Goal: Task Accomplishment & Management: Complete application form

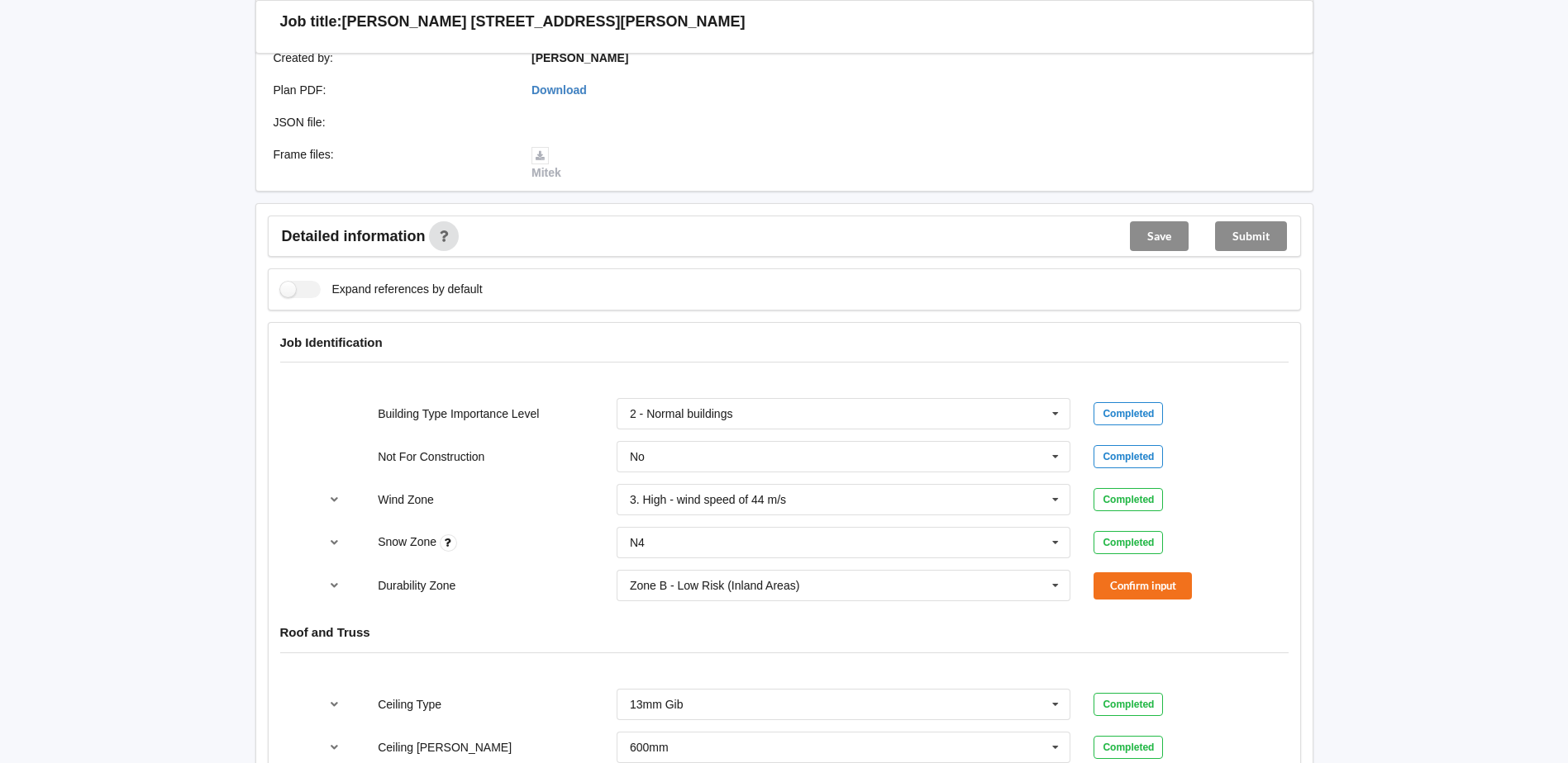
scroll to position [496, 0]
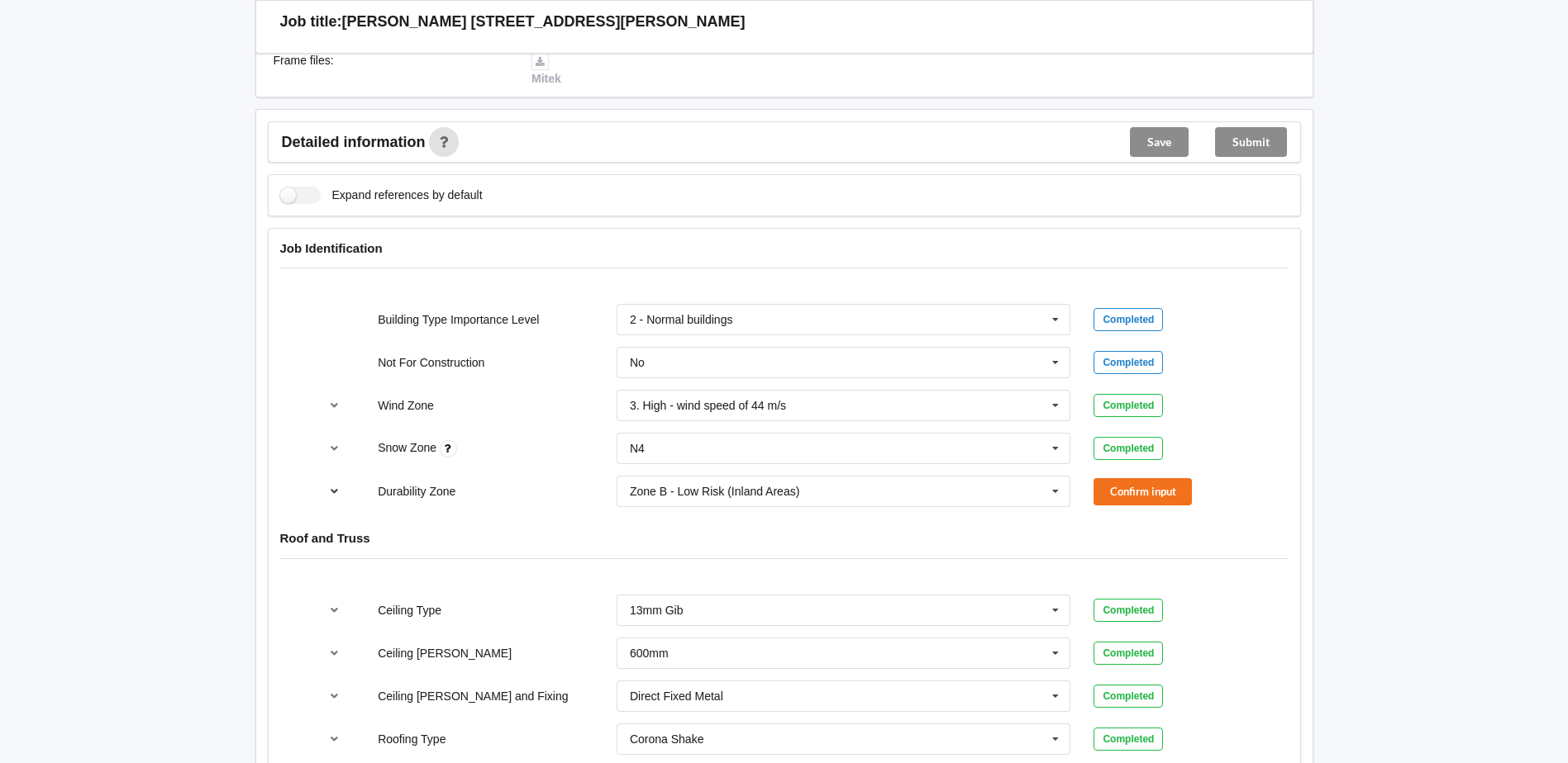
click at [334, 487] on icon "reference-toggle" at bounding box center [334, 490] width 14 height 10
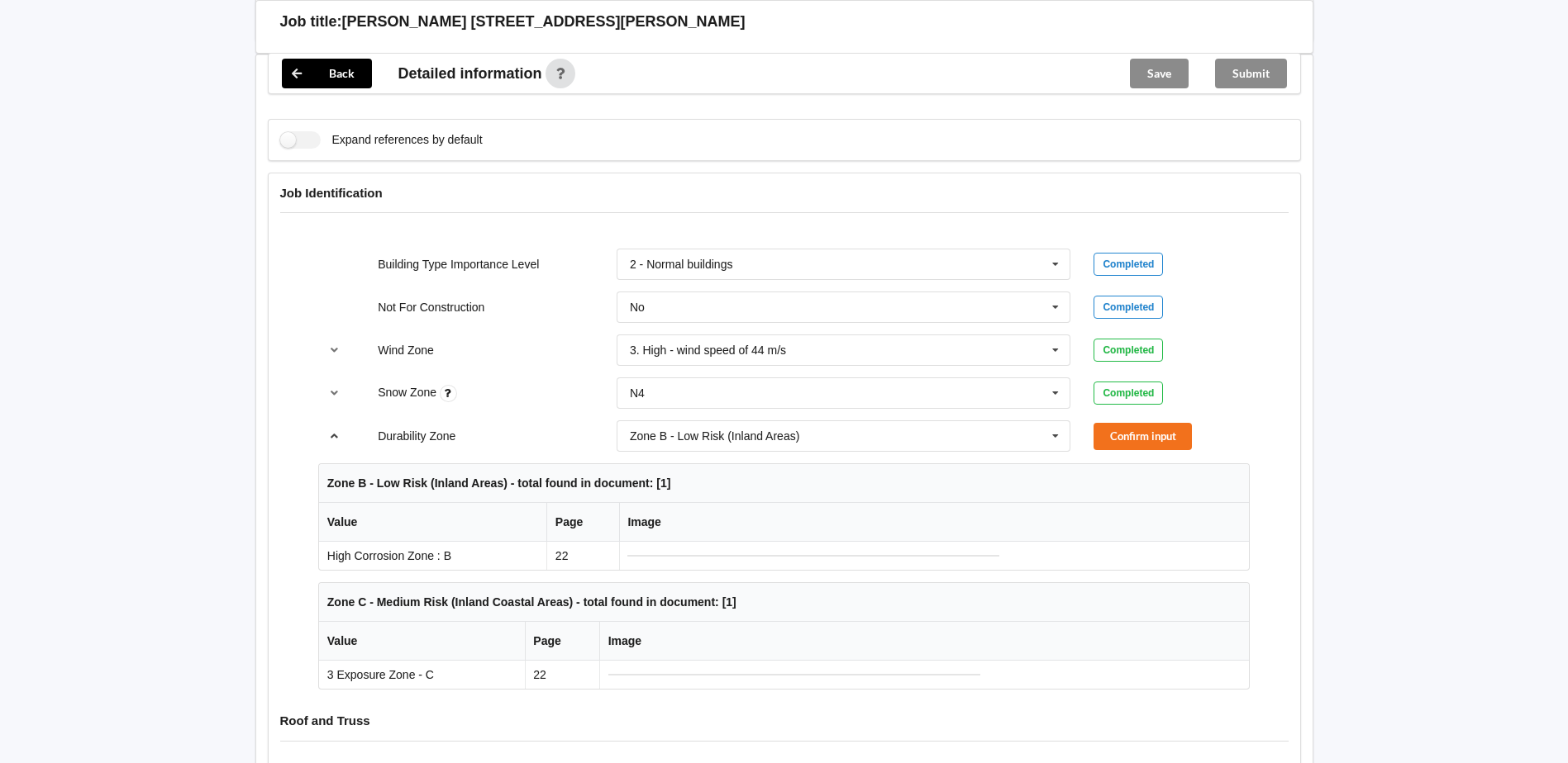
scroll to position [578, 0]
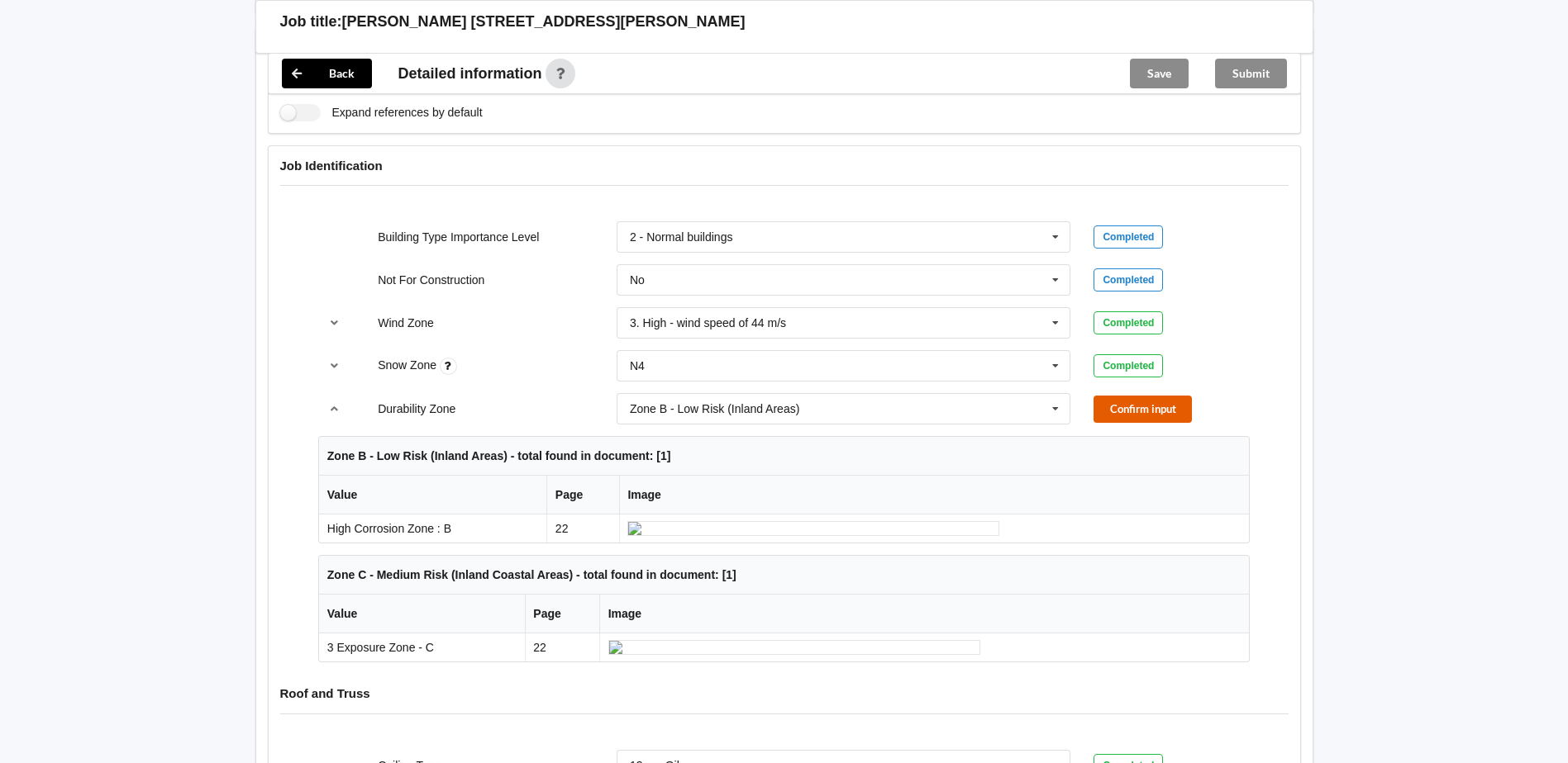
click at [1177, 412] on button "Confirm input" at bounding box center [1143, 409] width 98 height 27
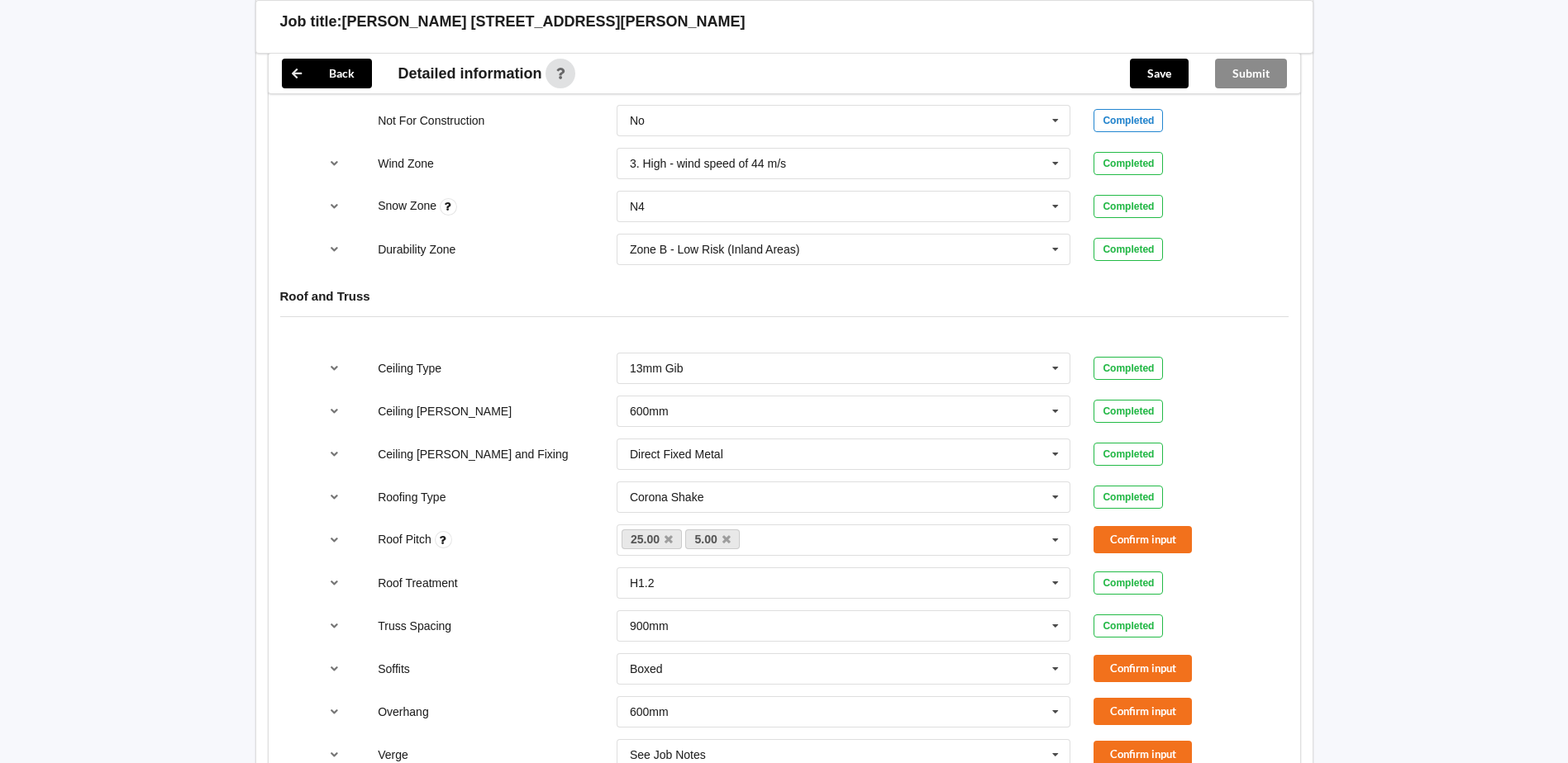
scroll to position [744, 0]
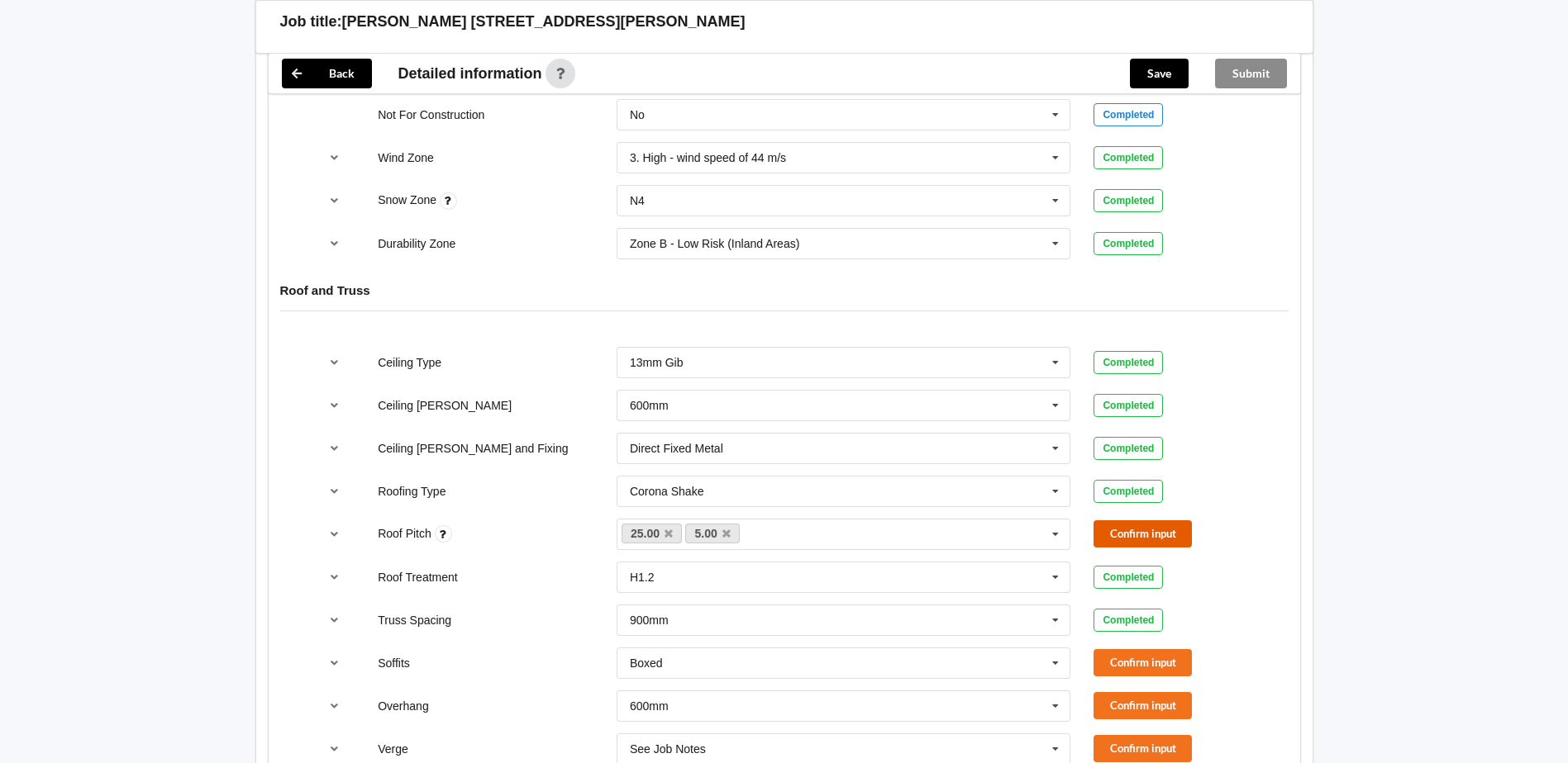
click at [1116, 532] on button "Confirm input" at bounding box center [1143, 534] width 98 height 27
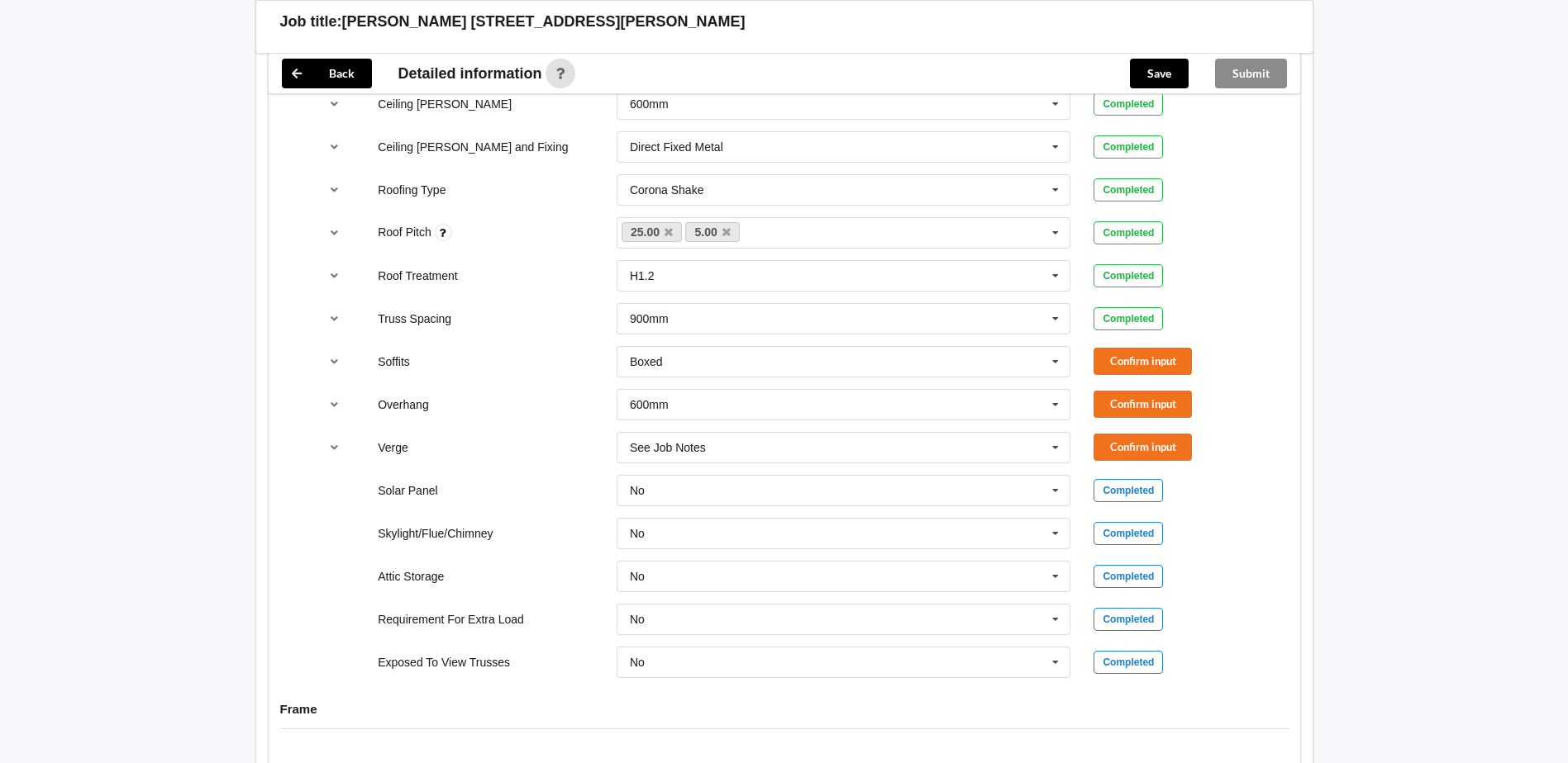
scroll to position [1074, 0]
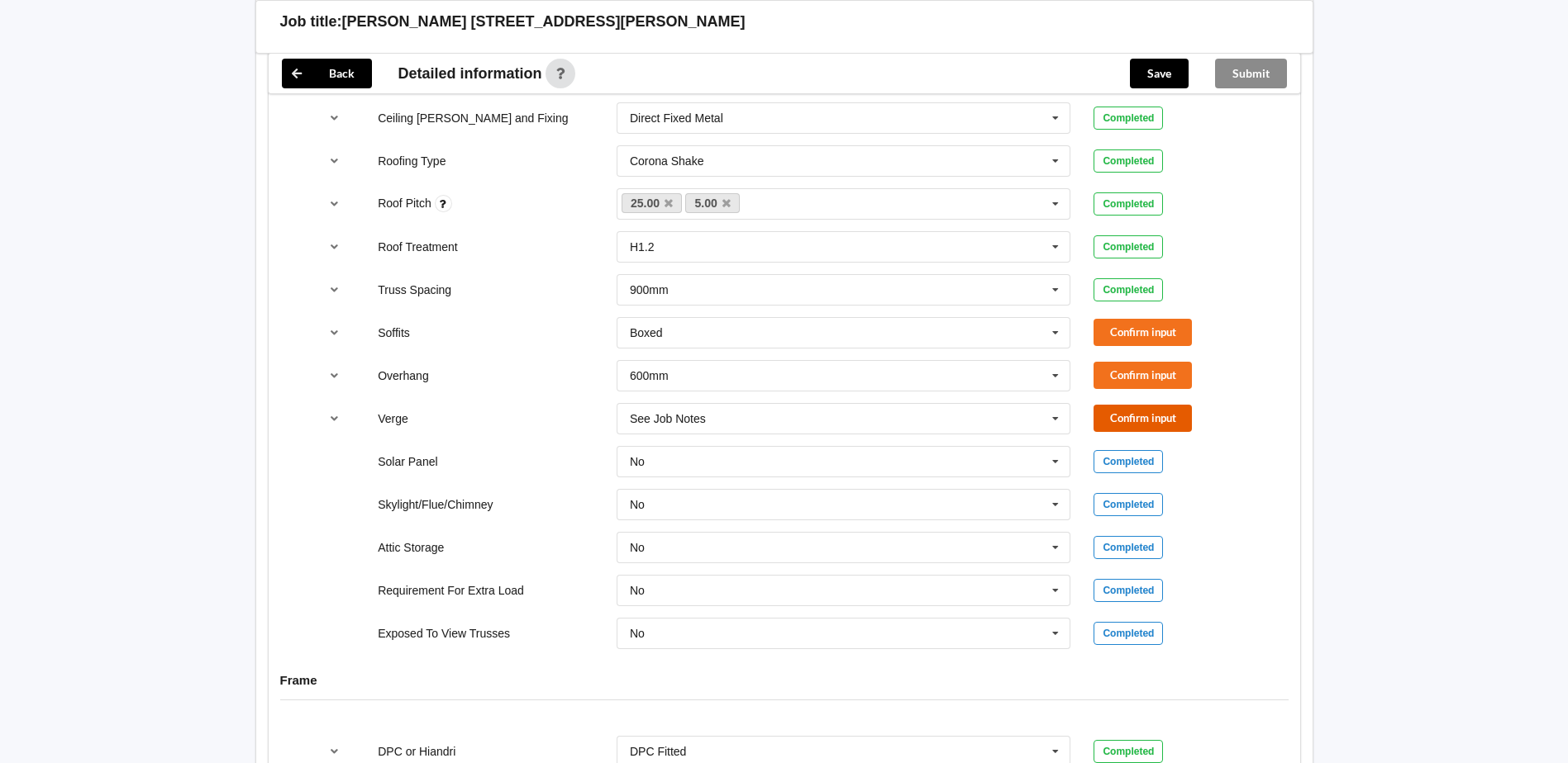
click at [1119, 415] on button "Confirm input" at bounding box center [1143, 418] width 98 height 27
drag, startPoint x: 1119, startPoint y: 385, endPoint x: 1116, endPoint y: 377, distance: 8.5
click at [1116, 377] on button "Confirm input" at bounding box center [1143, 375] width 98 height 27
click at [1115, 335] on button "Confirm input" at bounding box center [1143, 332] width 98 height 27
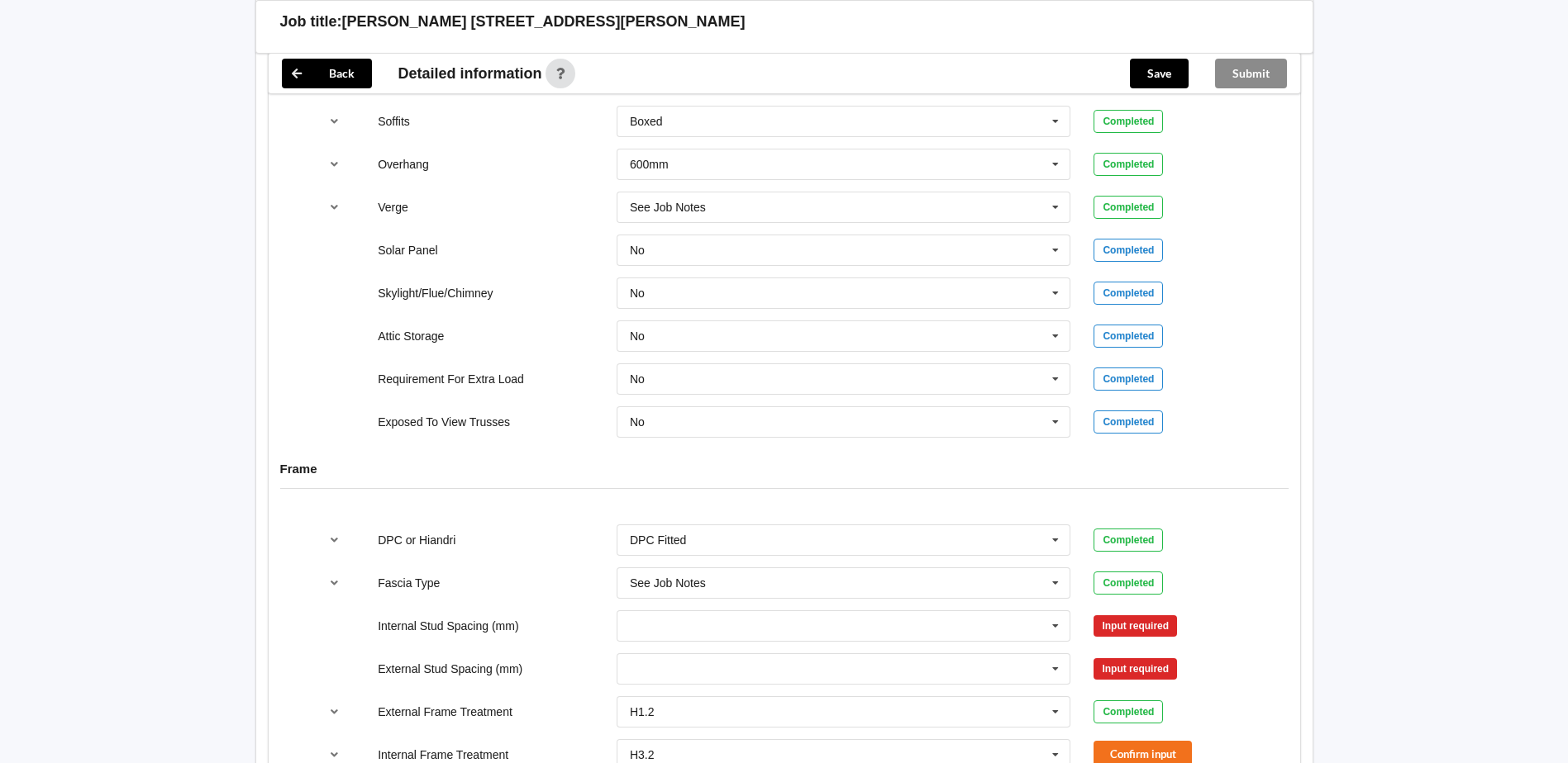
scroll to position [1488, 0]
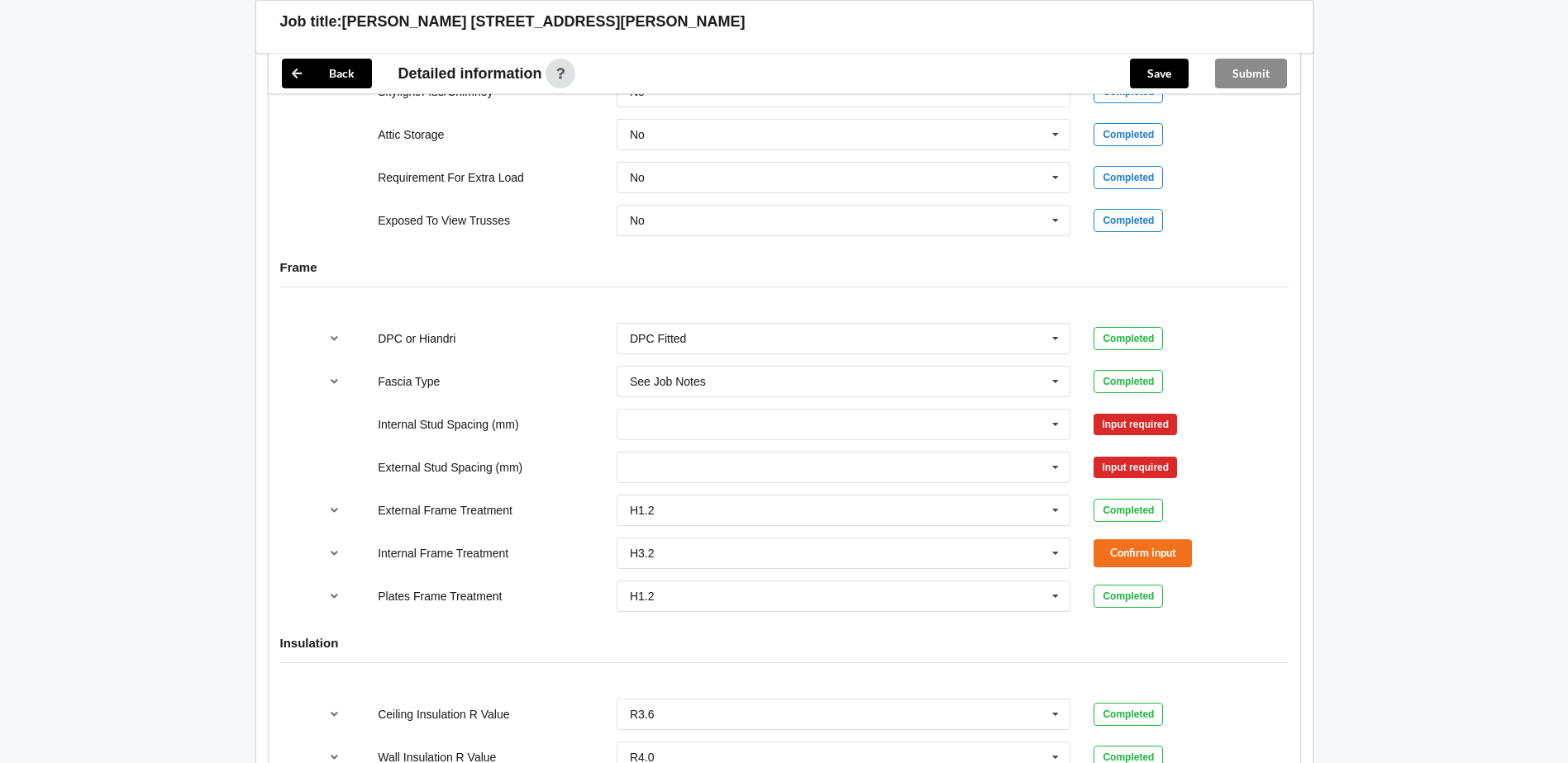
click at [911, 448] on div "300 400 450 500 600 800 Multiple Values – See As Per Plan None See Job Notes" at bounding box center [844, 467] width 478 height 54
click at [873, 436] on input "text" at bounding box center [844, 424] width 453 height 30
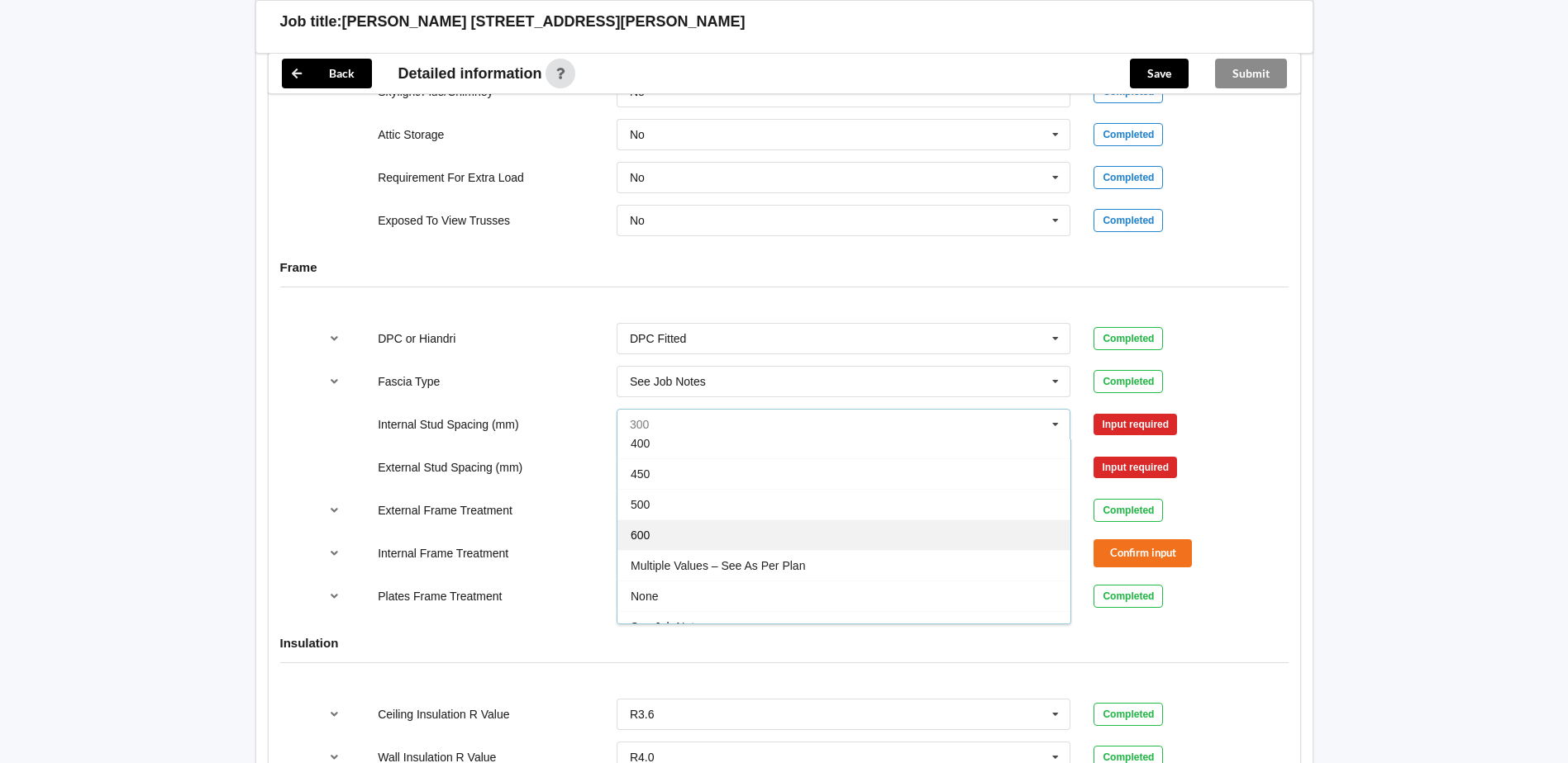
scroll to position [60, 0]
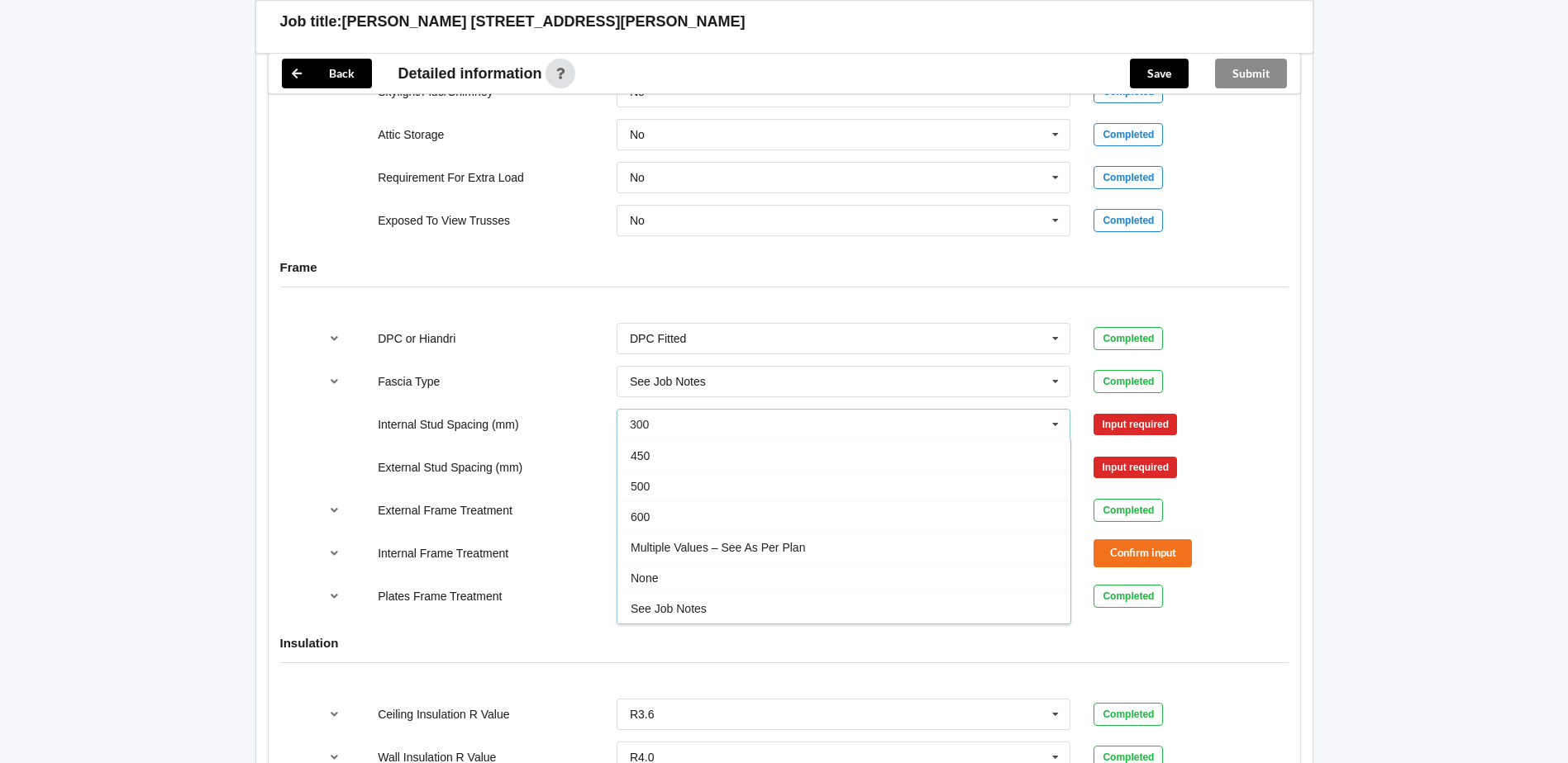
drag, startPoint x: 725, startPoint y: 610, endPoint x: 714, endPoint y: 529, distance: 81.7
click at [721, 606] on div "See Job Notes" at bounding box center [843, 608] width 453 height 31
click at [716, 454] on input "text" at bounding box center [844, 467] width 453 height 30
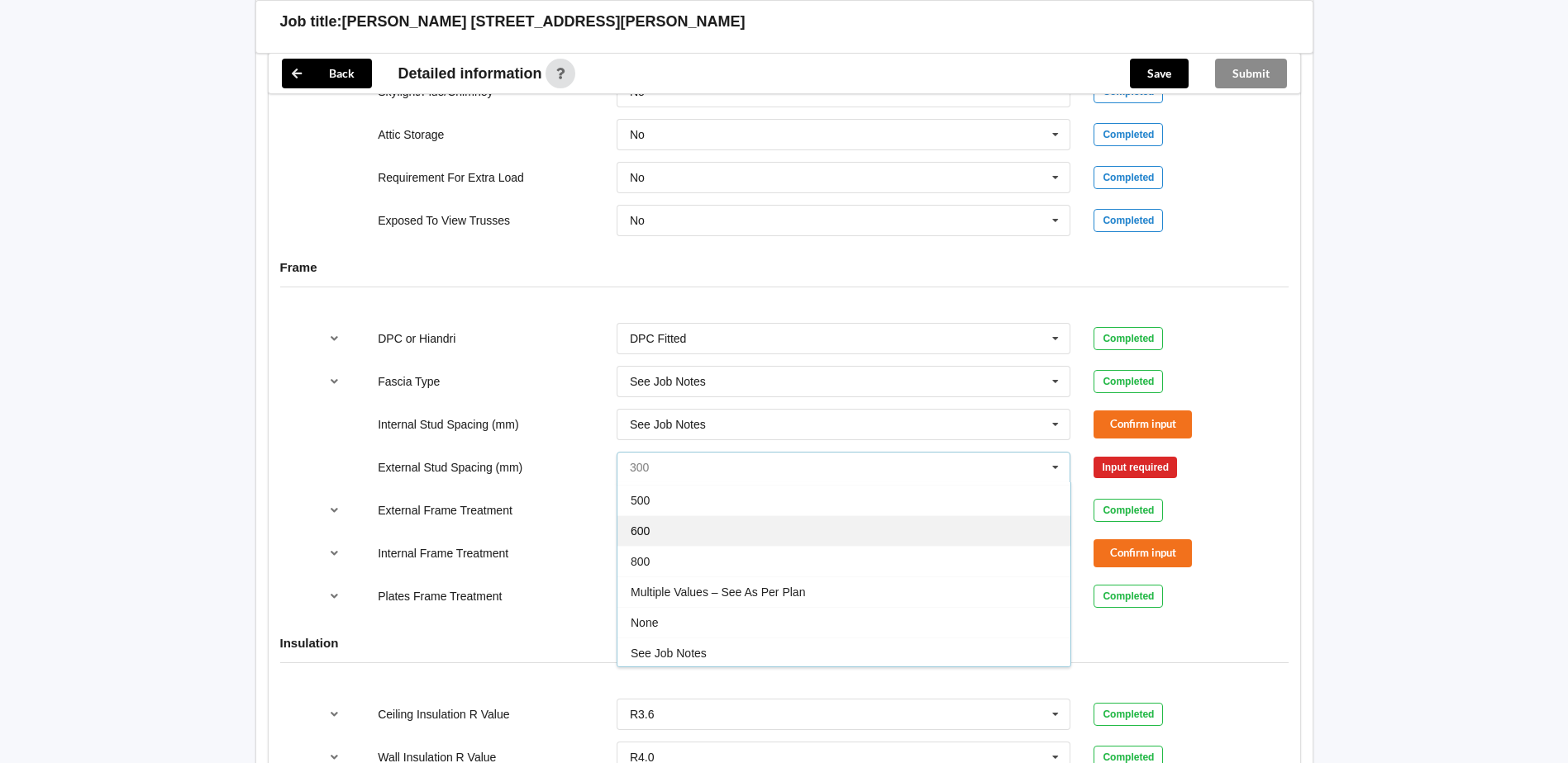
scroll to position [91, 0]
drag, startPoint x: 673, startPoint y: 648, endPoint x: 772, endPoint y: 537, distance: 148.7
click at [672, 648] on span "See Job Notes" at bounding box center [668, 651] width 76 height 13
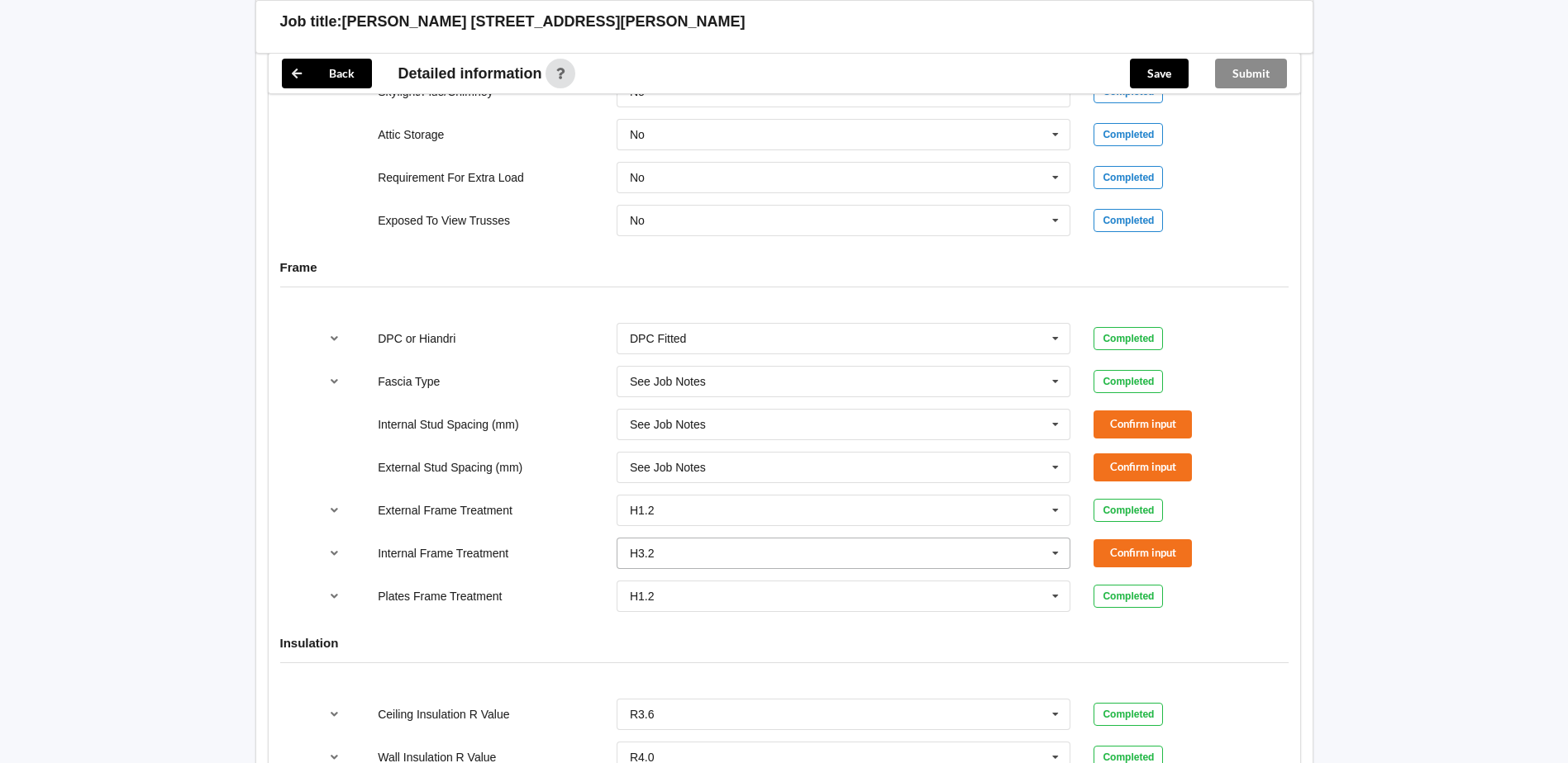
click at [972, 545] on input "text" at bounding box center [844, 554] width 453 height 30
click at [689, 586] on div "H1.2" at bounding box center [843, 584] width 453 height 31
click at [332, 552] on icon "reference-toggle" at bounding box center [334, 552] width 14 height 10
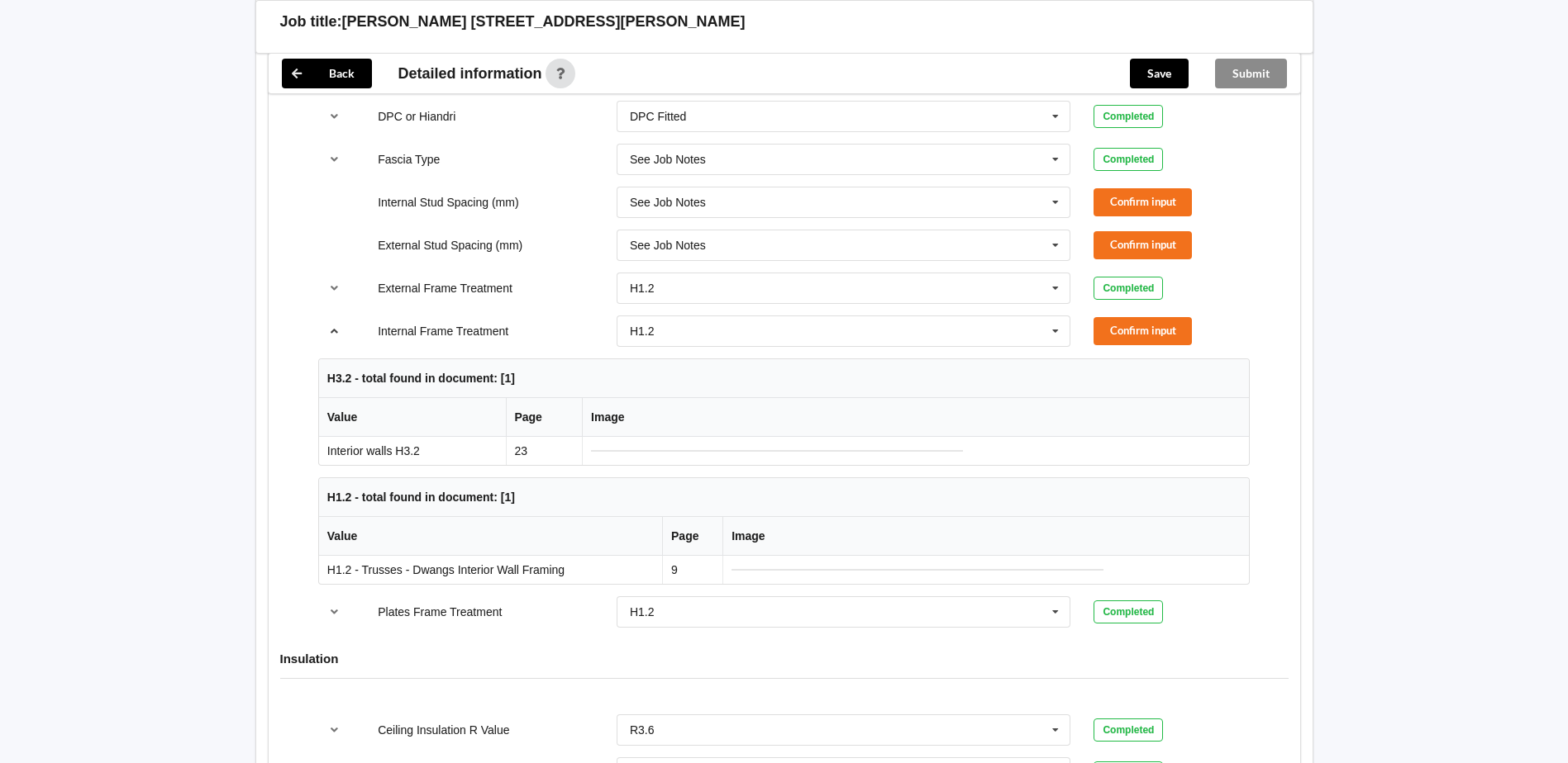
scroll to position [1735, 0]
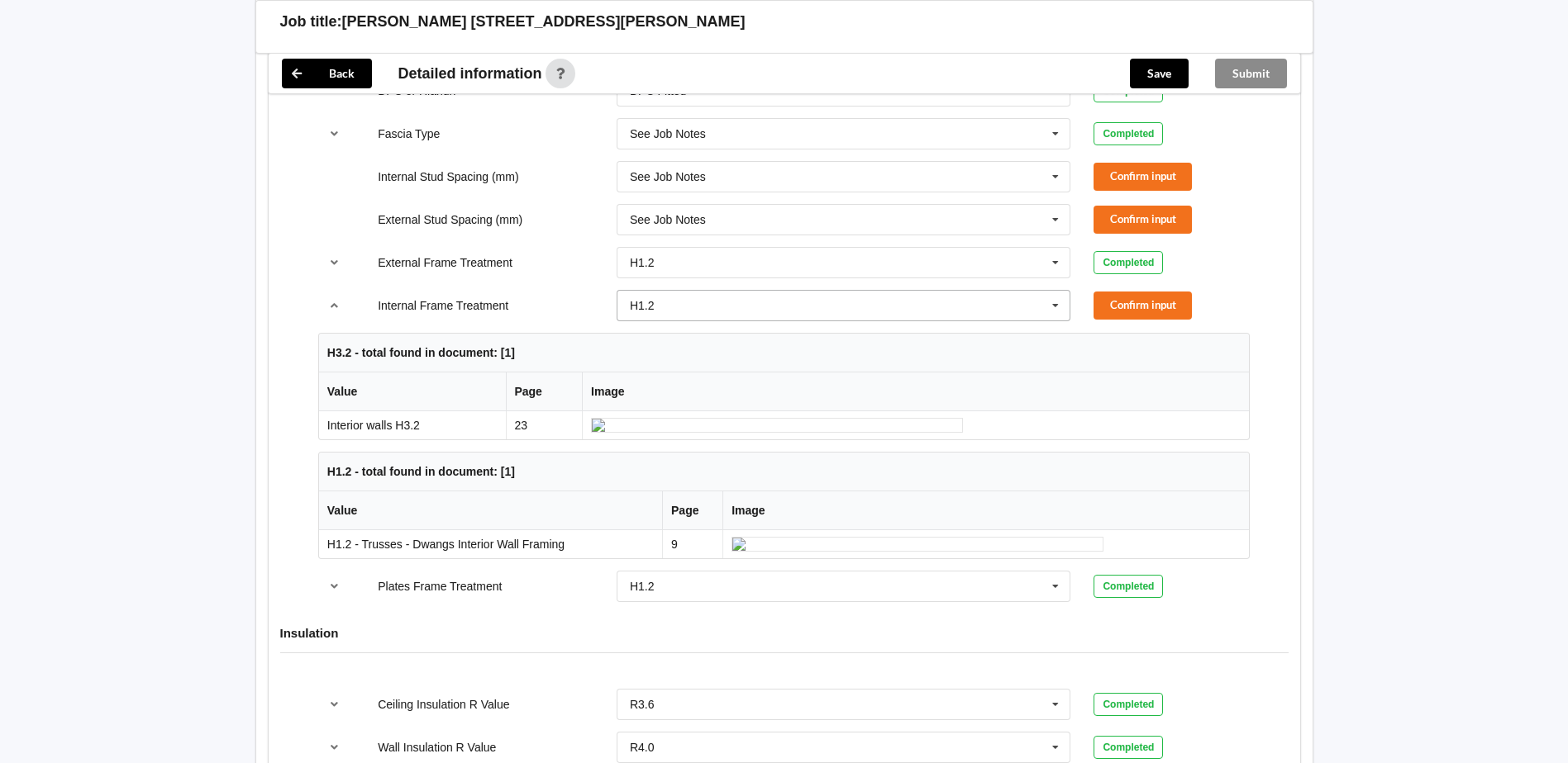
click at [1061, 308] on icon at bounding box center [1056, 305] width 25 height 31
click at [855, 342] on div "H1.2" at bounding box center [843, 335] width 453 height 31
click at [1054, 304] on icon at bounding box center [1056, 305] width 25 height 31
click at [840, 376] on div "H3.2" at bounding box center [843, 366] width 453 height 31
click at [1116, 301] on button "Confirm input" at bounding box center [1143, 304] width 98 height 27
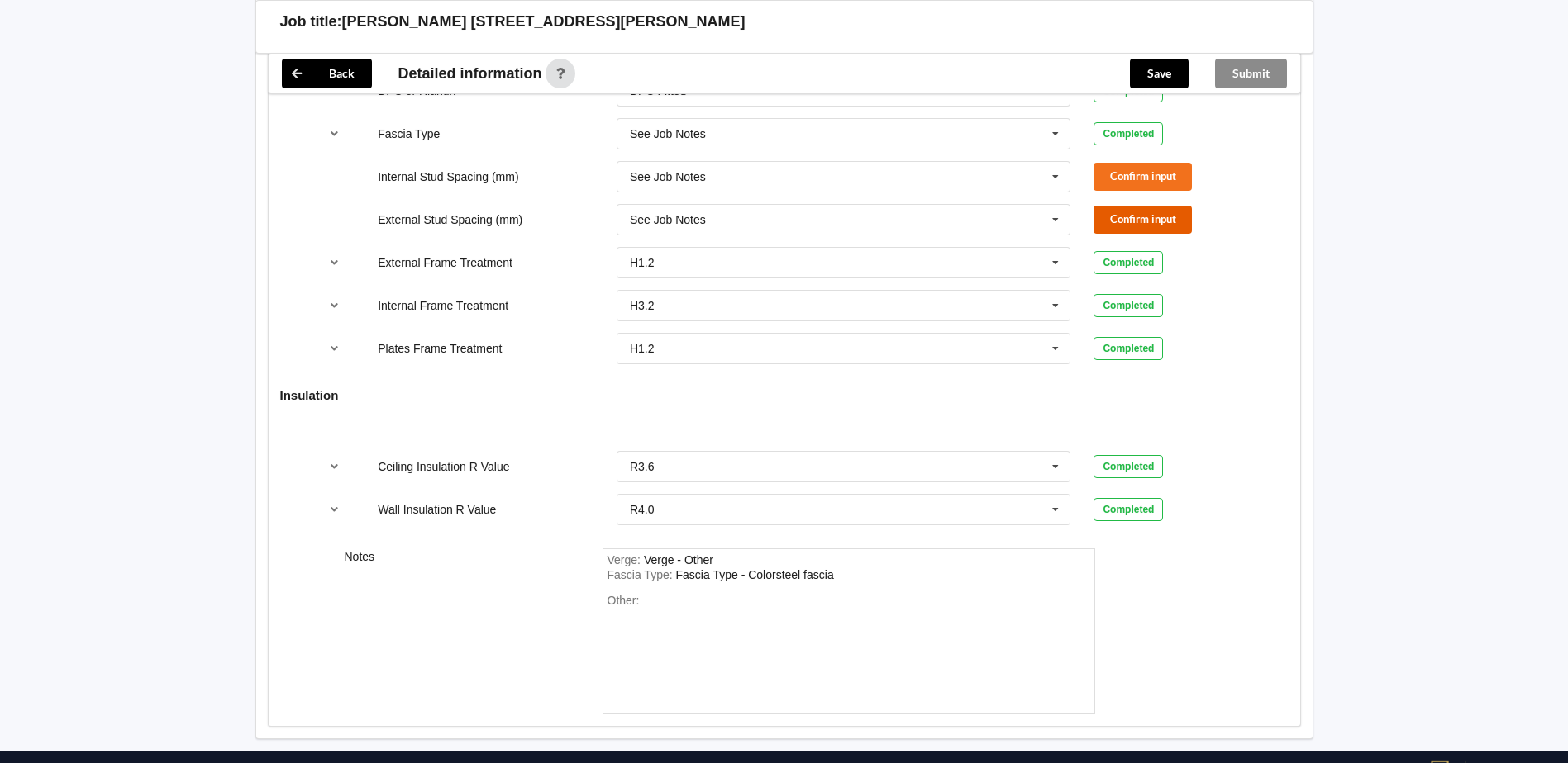
click at [1129, 219] on button "Confirm input" at bounding box center [1143, 219] width 98 height 27
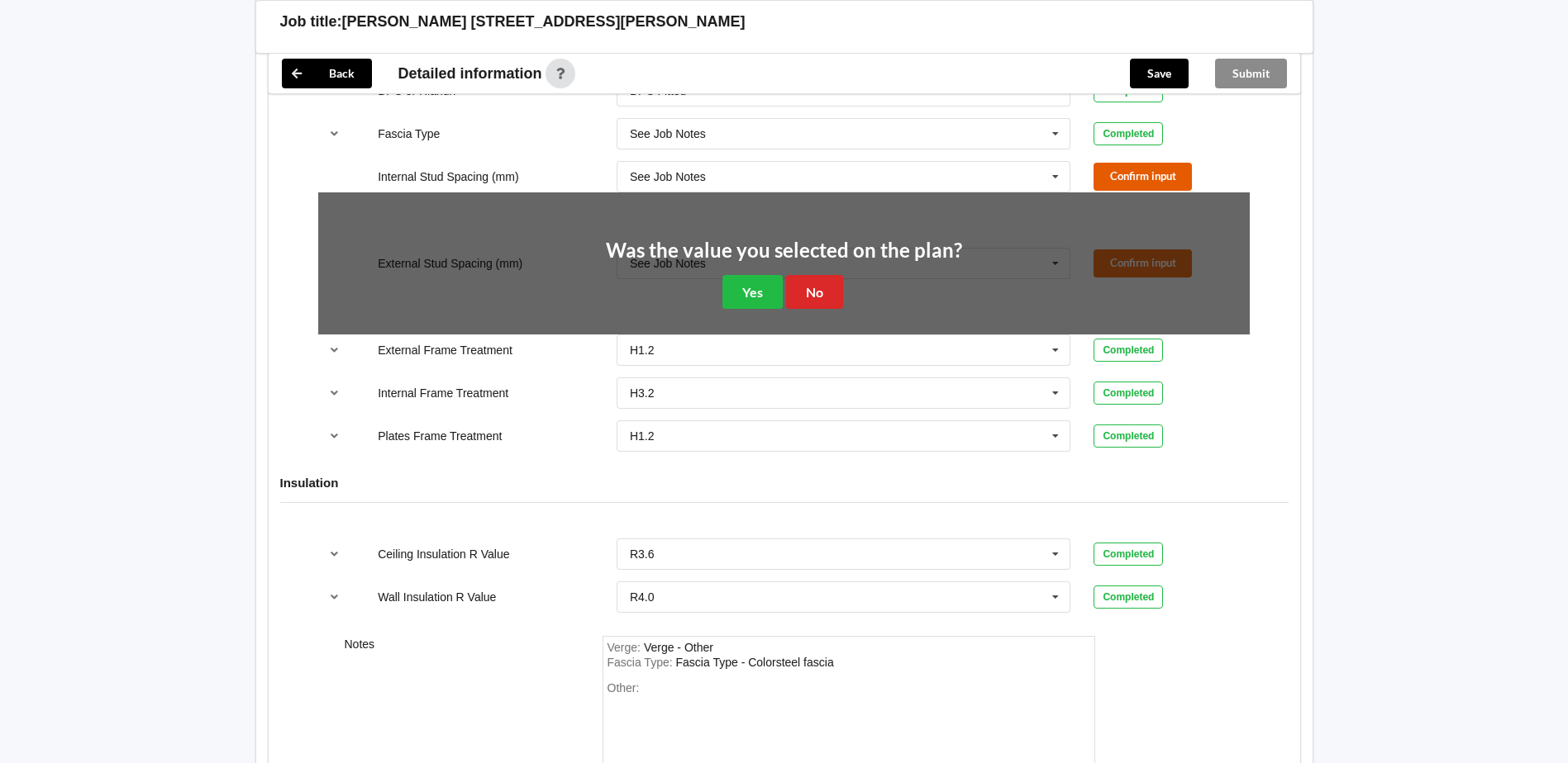
click at [1129, 174] on button "Confirm input" at bounding box center [1143, 176] width 98 height 27
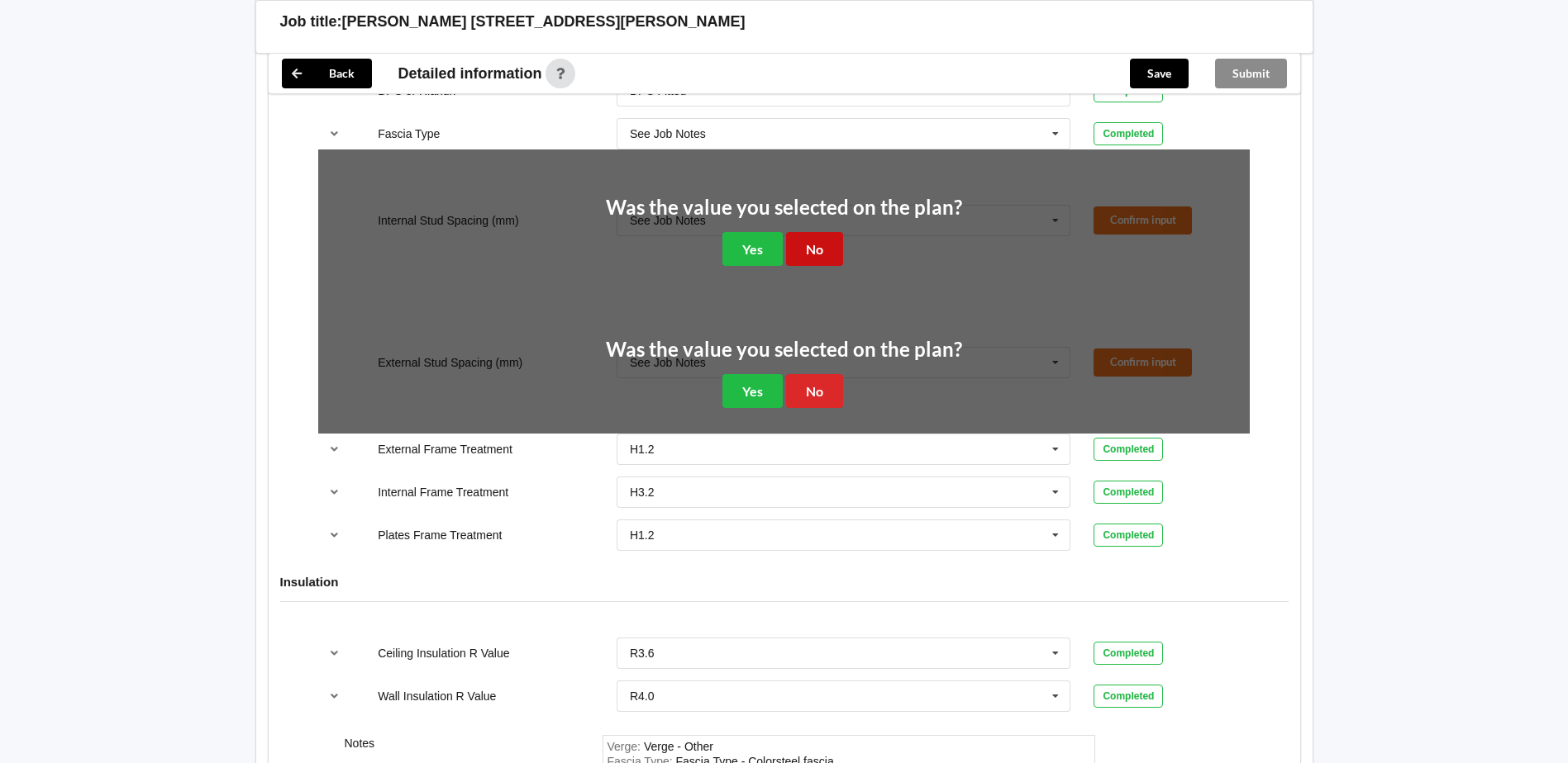
click at [807, 248] on button "No" at bounding box center [814, 248] width 57 height 34
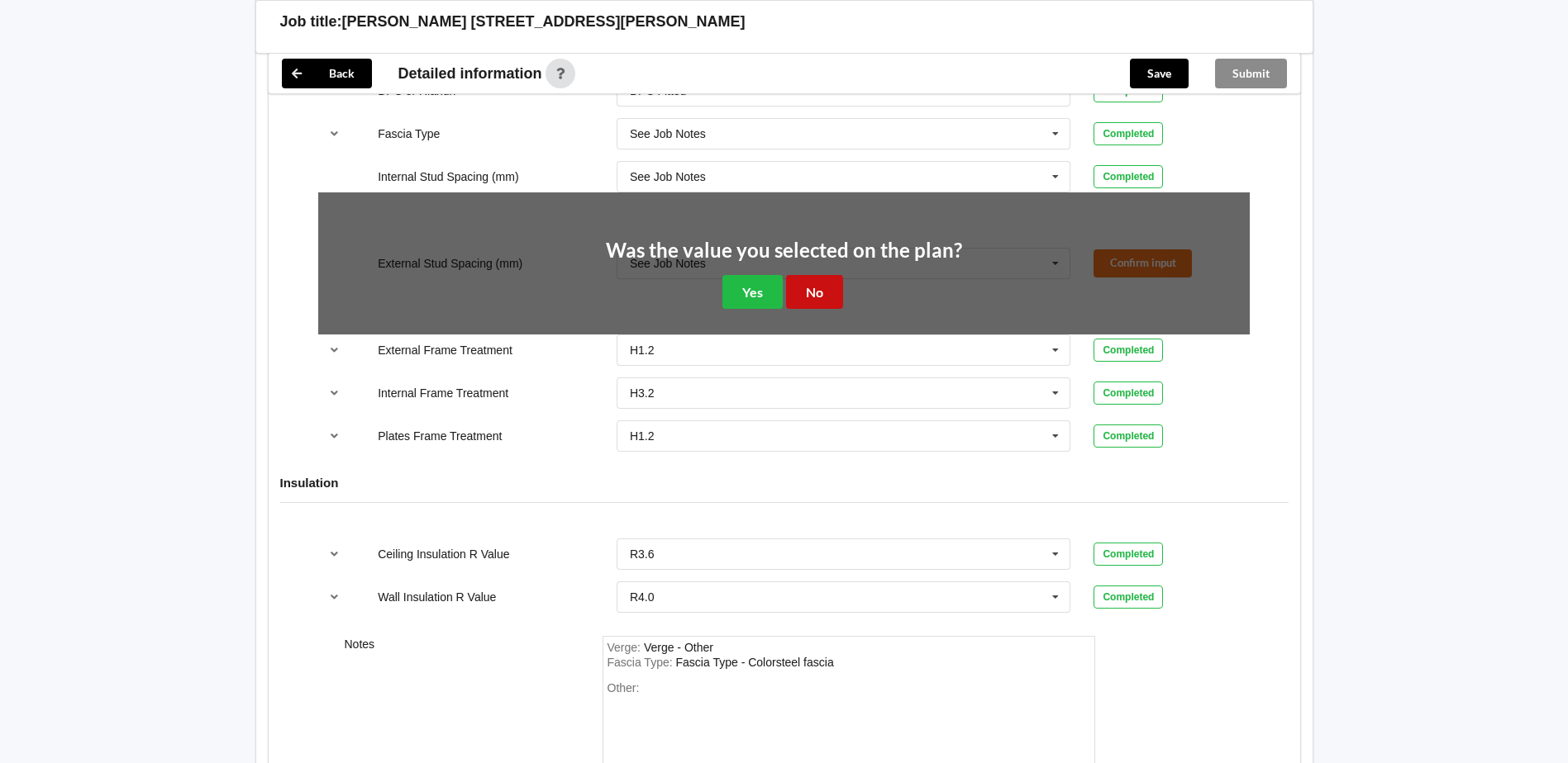
click at [818, 306] on button "No" at bounding box center [814, 291] width 57 height 34
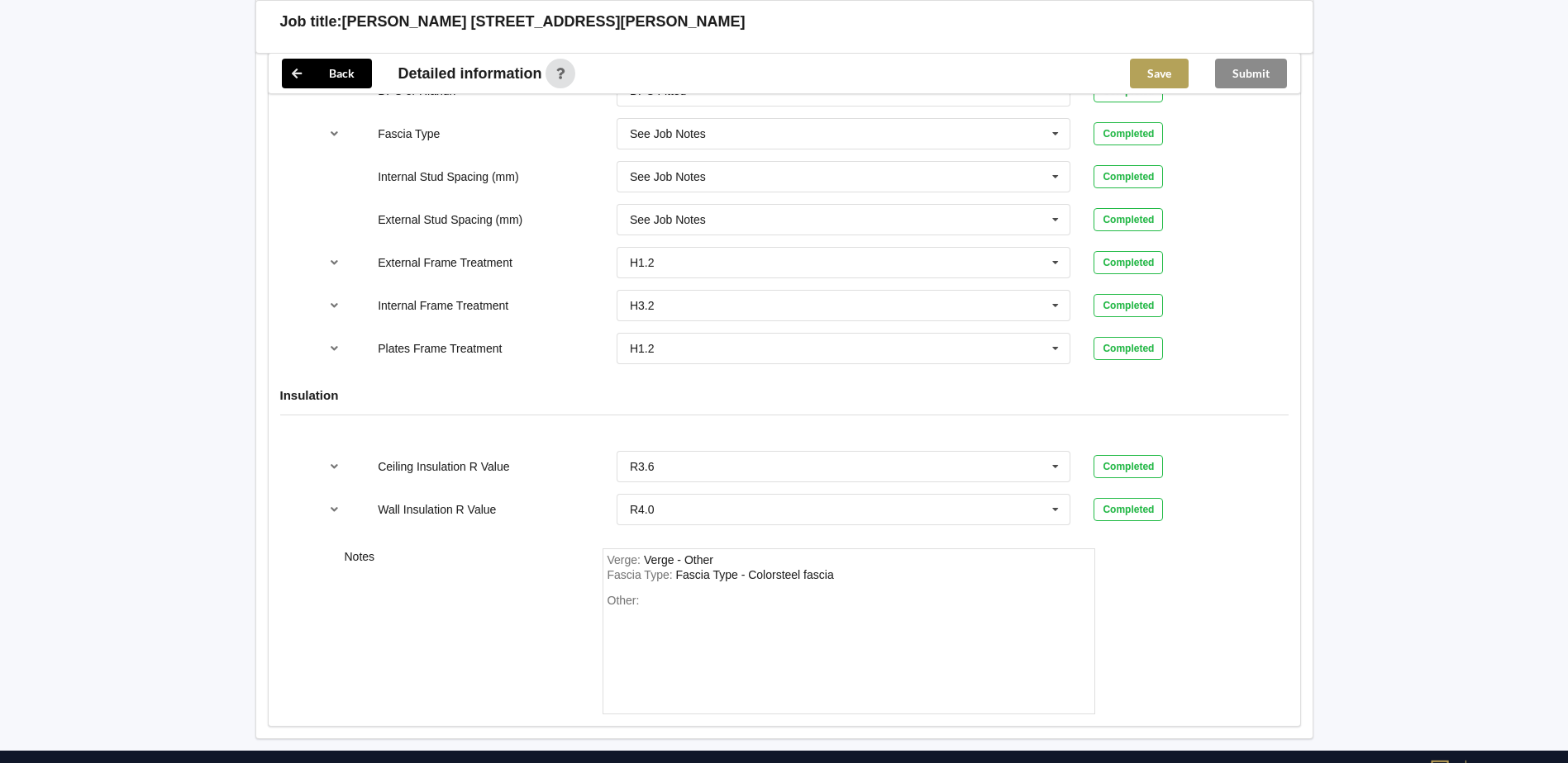
click at [1147, 73] on button "Save" at bounding box center [1159, 74] width 59 height 30
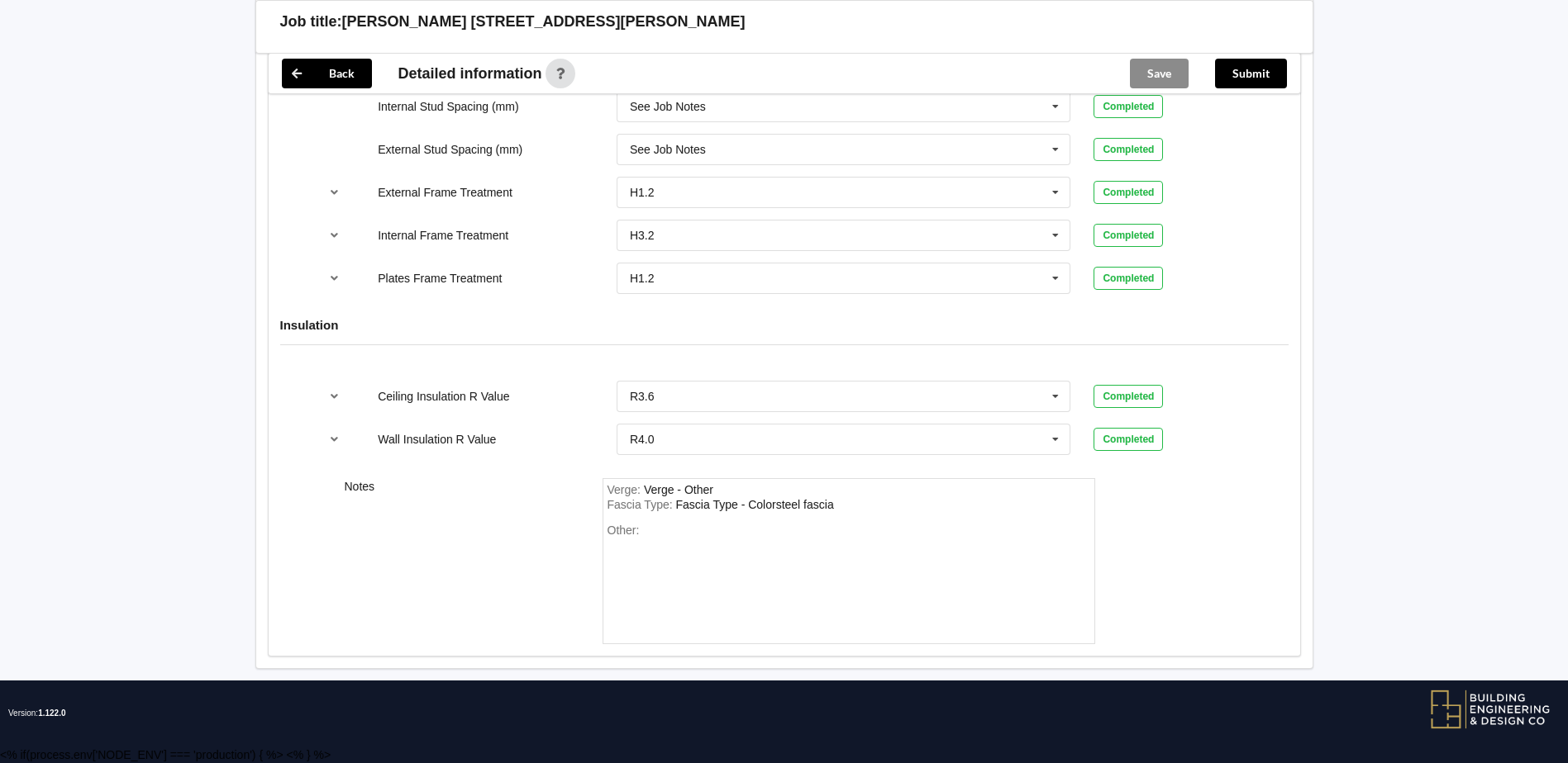
scroll to position [1729, 0]
click at [1242, 66] on button "Submit" at bounding box center [1251, 74] width 72 height 30
